Goal: Contribute content

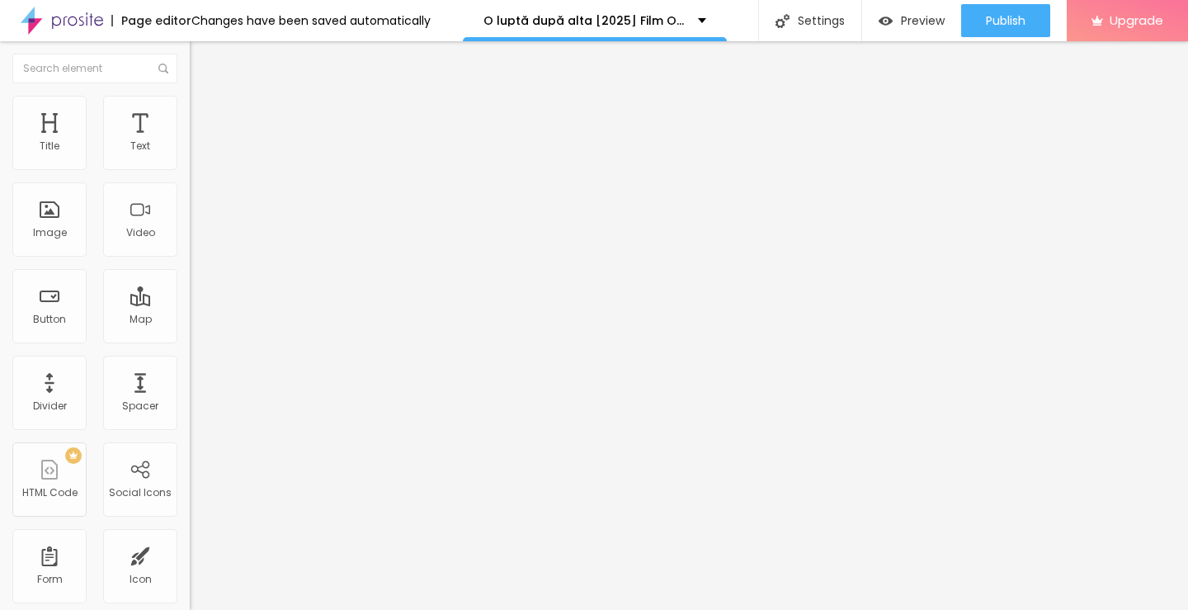
click at [190, 142] on span "Add image" at bounding box center [224, 135] width 68 height 14
click at [190, 338] on input "https://" at bounding box center [289, 330] width 198 height 17
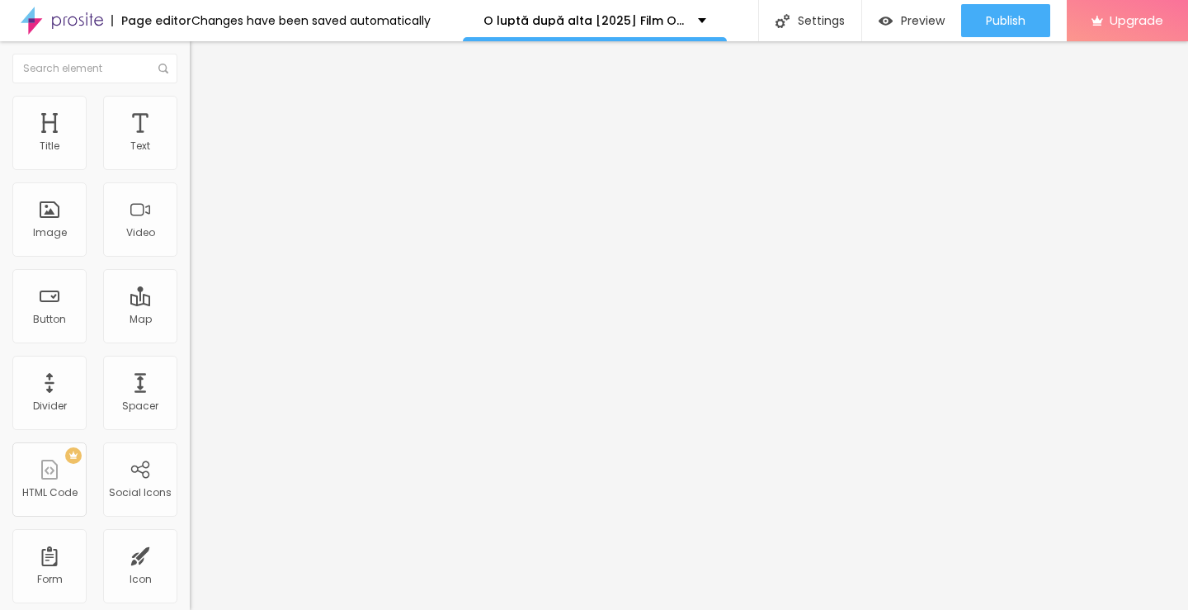
type input "[URL][DOMAIN_NAME]"
click at [190, 258] on span "Original" at bounding box center [210, 251] width 40 height 14
click at [190, 266] on div "Cinema 16:9" at bounding box center [285, 262] width 190 height 10
click at [190, 64] on button "Edit Image" at bounding box center [285, 60] width 190 height 38
click at [190, 156] on span "Heading 2" at bounding box center [227, 145] width 74 height 21
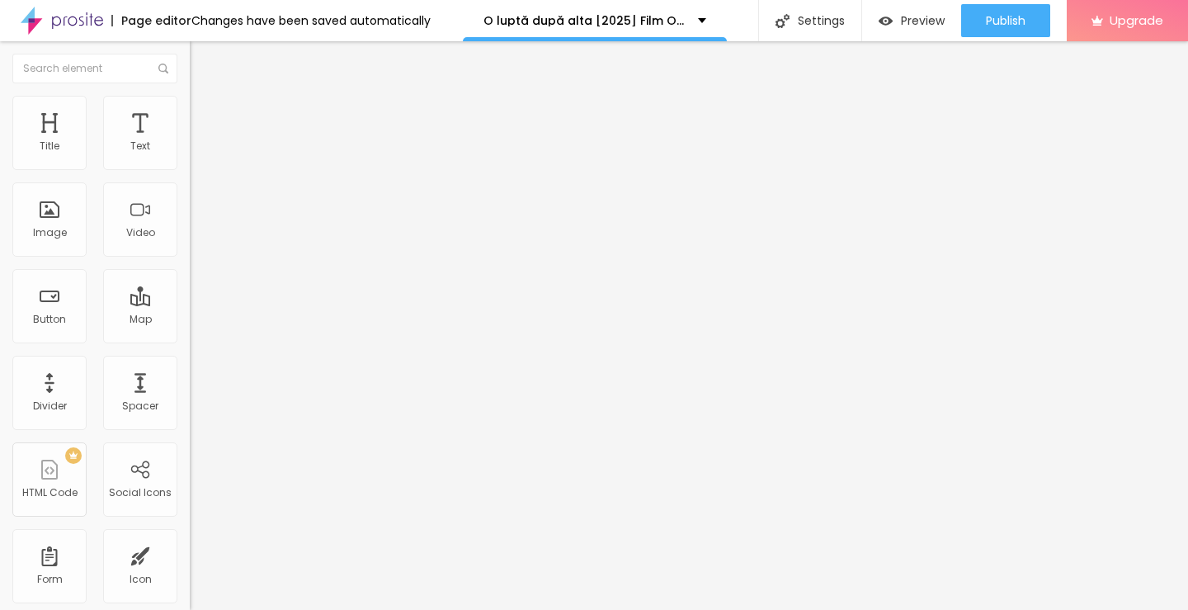
click at [190, 58] on button "Edit Title" at bounding box center [285, 60] width 190 height 38
click at [190, 155] on input "Click me" at bounding box center [289, 147] width 198 height 17
paste input "Vezi film acum »▶️ O luptă după alta (2025) film complet online calitate HD în …"
type input "Vezi film acum »▶️ O luptă după alta (2025) film complet online calitate HD în …"
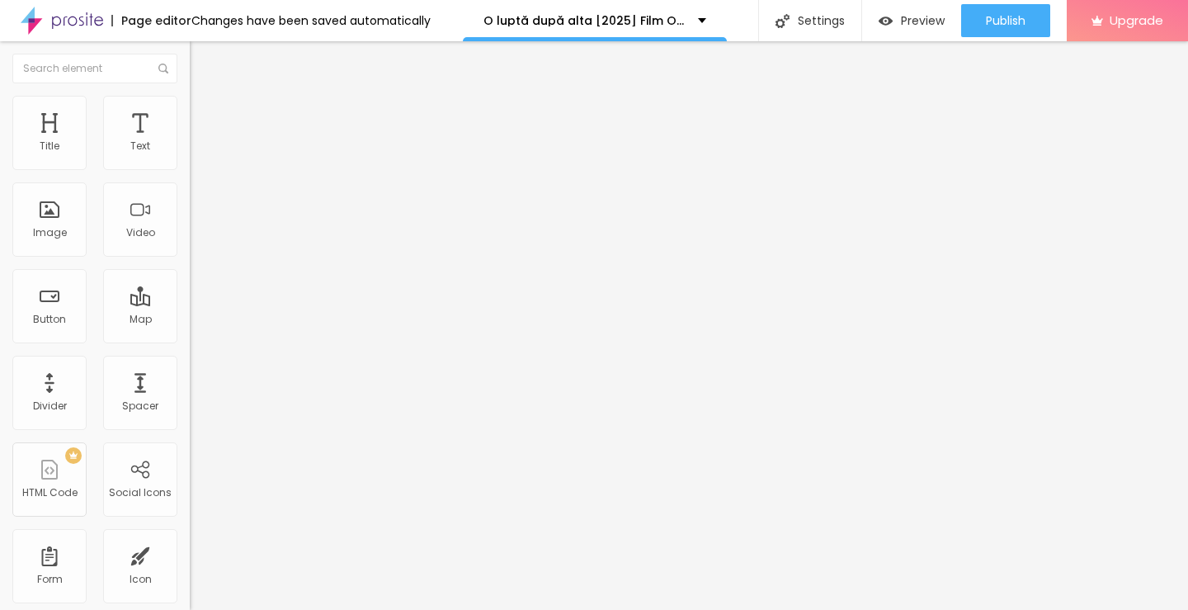
scroll to position [0, 0]
click at [190, 340] on input "https://" at bounding box center [289, 331] width 198 height 17
type input "[URL][DOMAIN_NAME]"
click at [190, 197] on img at bounding box center [196, 192] width 12 height 12
click at [202, 66] on img "button" at bounding box center [208, 60] width 13 height 13
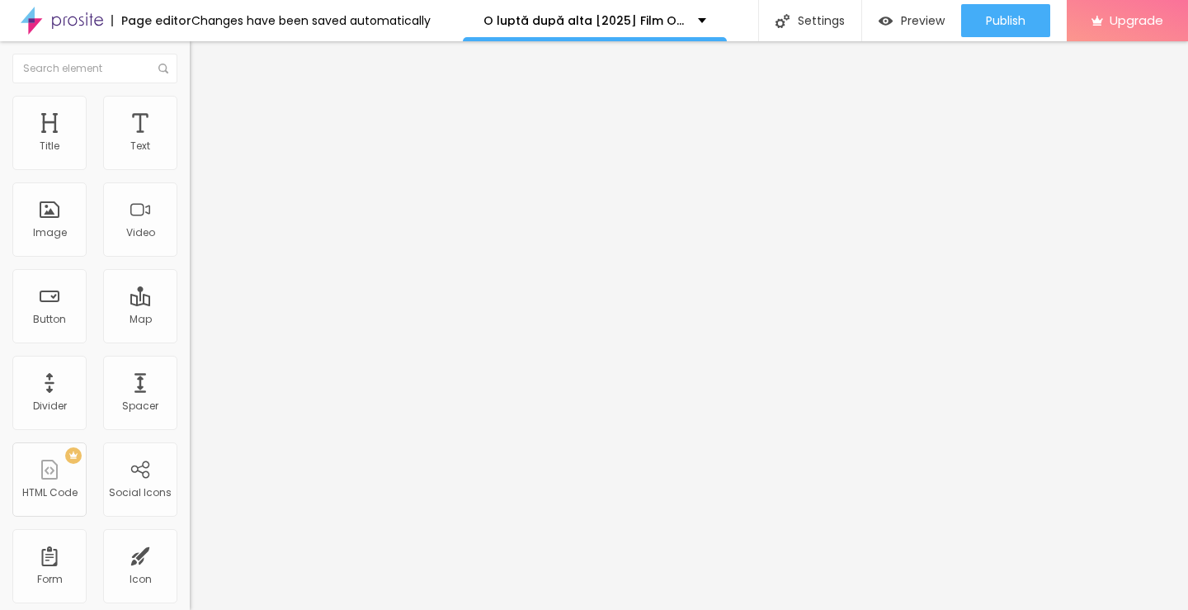
click at [190, 155] on input "Click me" at bounding box center [289, 147] width 198 height 17
paste input "Descarcă filmul complet »▶️ O luptă după alta (2025) Film cu subtitrare în româ…"
type input "Descarcă filmul complet »▶️ O luptă după alta (2025) Film cu subtitrare în româ…"
click at [190, 340] on input "https://" at bounding box center [289, 331] width 198 height 17
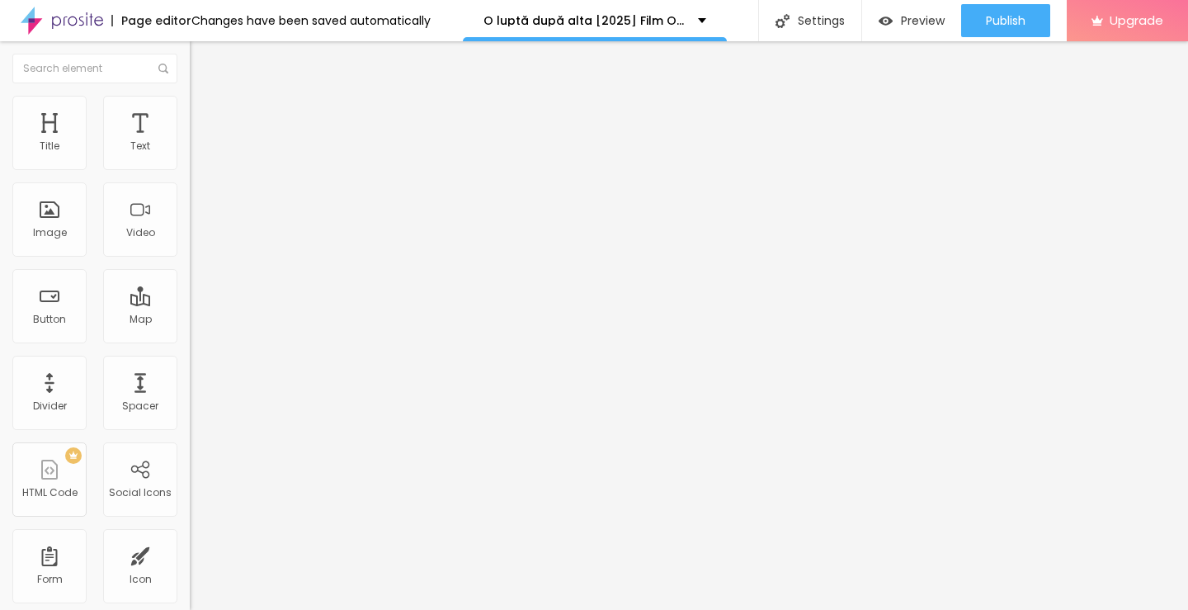
scroll to position [0, 0]
type input "[URL][DOMAIN_NAME]"
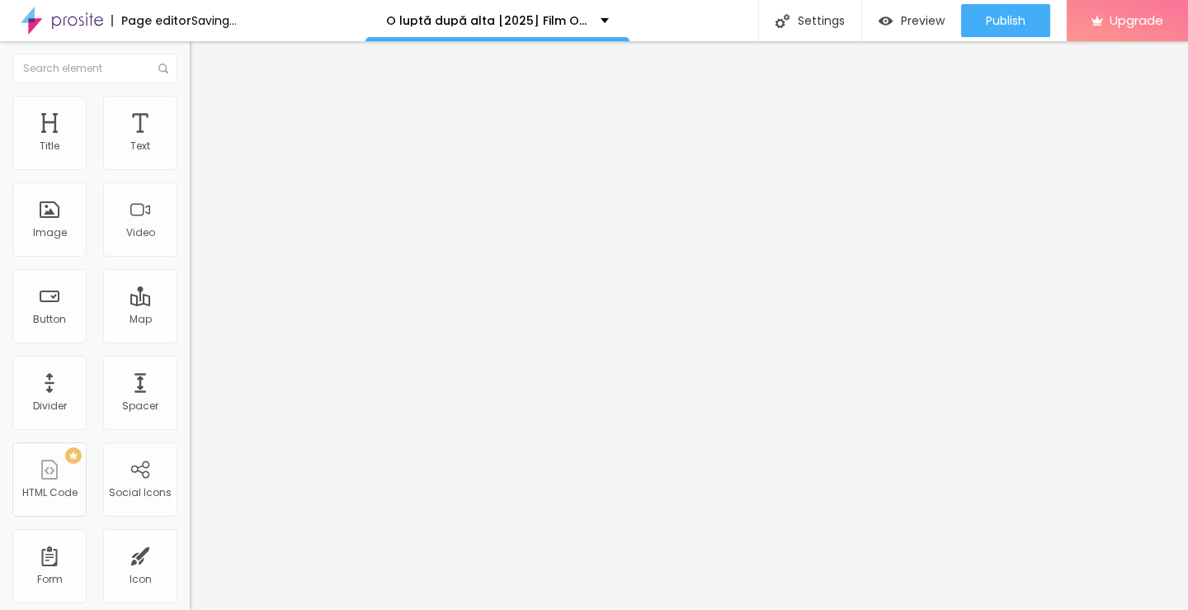
click at [190, 197] on img at bounding box center [196, 192] width 12 height 12
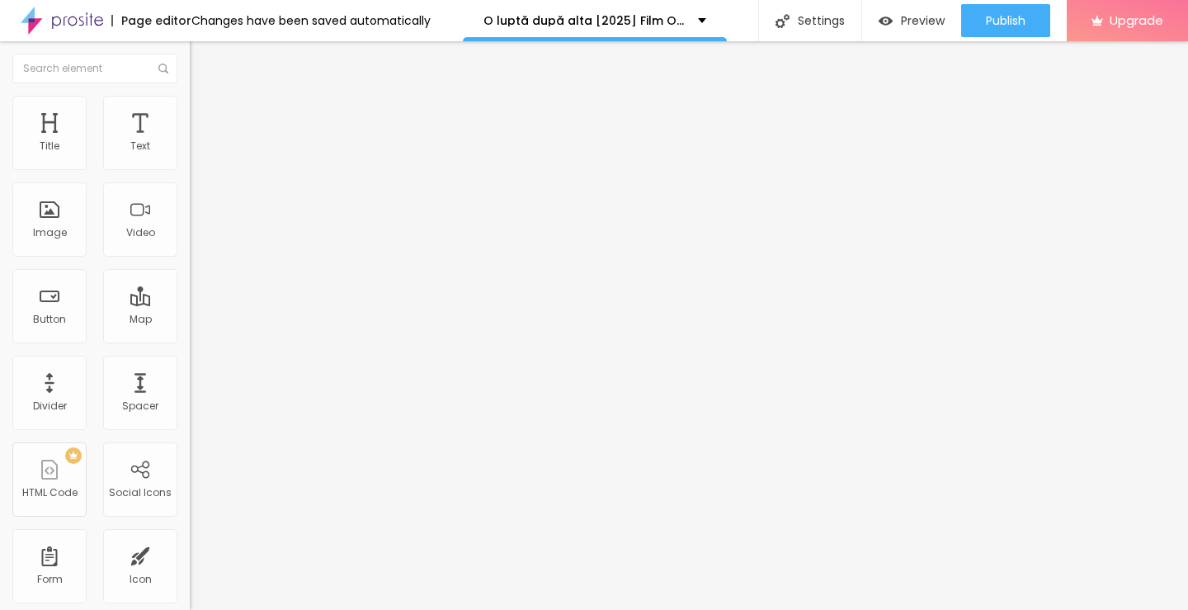
click at [202, 65] on img "button" at bounding box center [208, 60] width 13 height 13
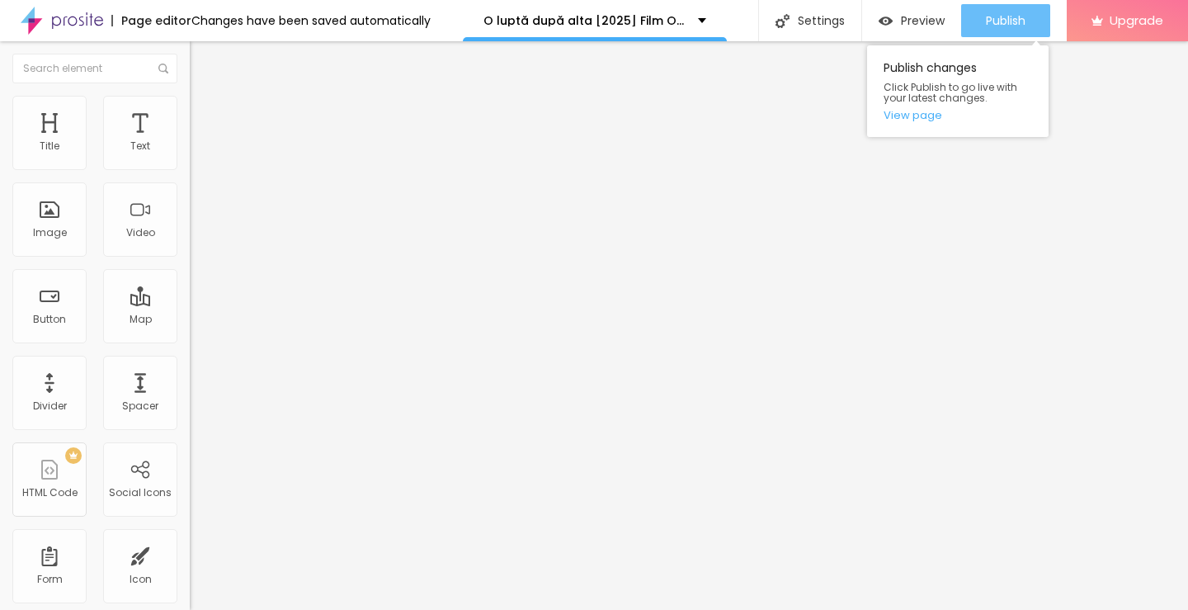
click at [1002, 27] on span "Publish" at bounding box center [1006, 20] width 40 height 13
click at [904, 117] on link "View page" at bounding box center [958, 115] width 149 height 11
